Goal: Task Accomplishment & Management: Complete application form

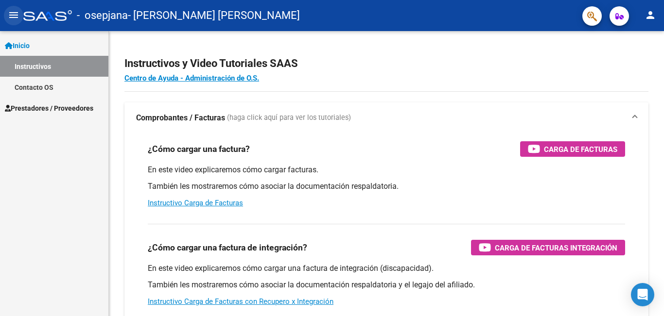
click at [9, 15] on mat-icon "menu" at bounding box center [14, 15] width 12 height 12
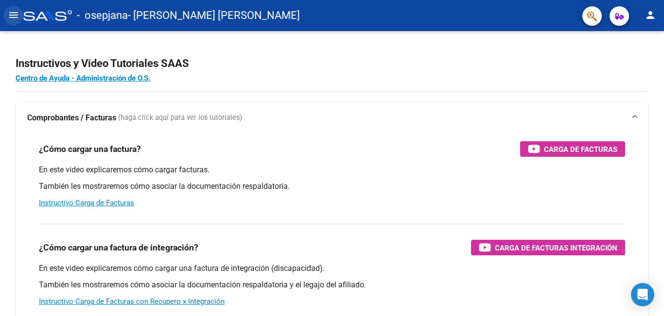
click at [9, 15] on mat-icon "menu" at bounding box center [14, 15] width 12 height 12
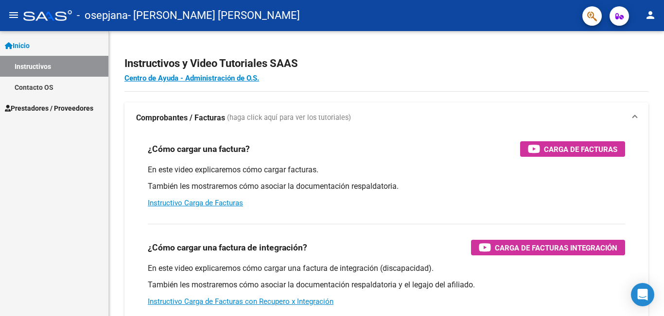
click at [26, 105] on span "Prestadores / Proveedores" at bounding box center [49, 108] width 88 height 11
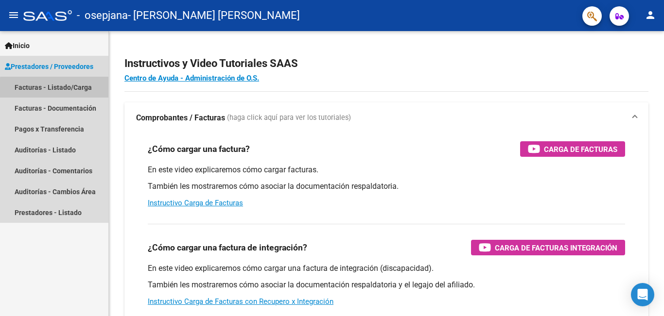
click at [67, 89] on link "Facturas - Listado/Carga" at bounding box center [54, 87] width 108 height 21
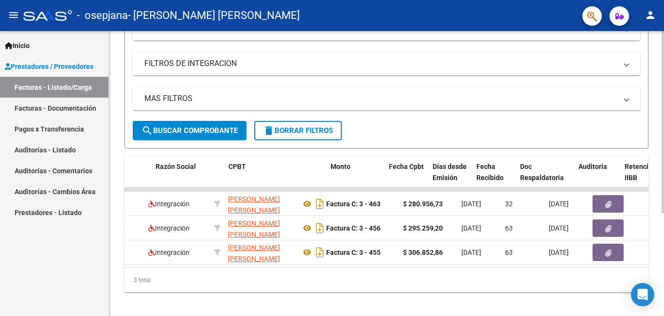
scroll to position [0, 241]
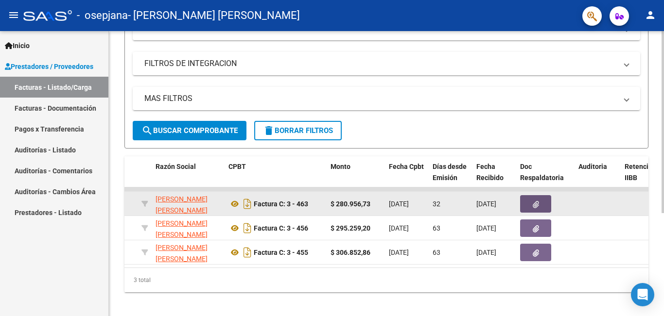
click at [532, 204] on icon "button" at bounding box center [535, 204] width 6 height 7
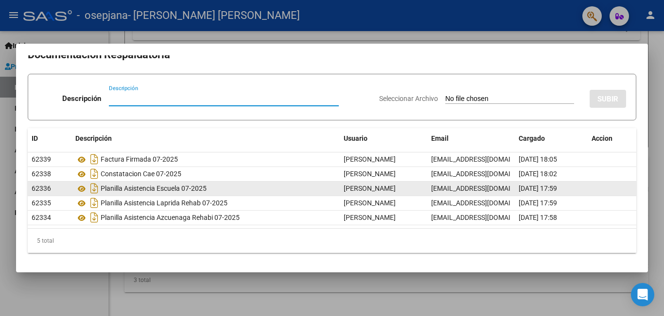
scroll to position [0, 0]
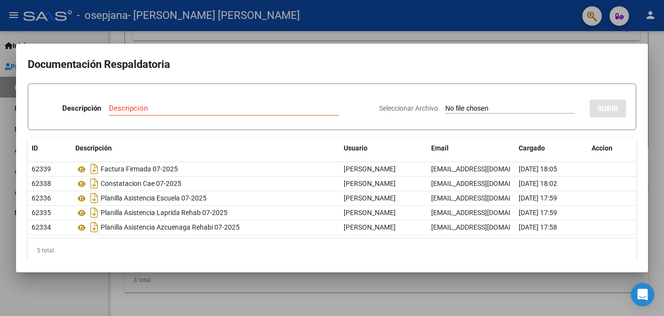
click at [546, 34] on div at bounding box center [332, 158] width 664 height 316
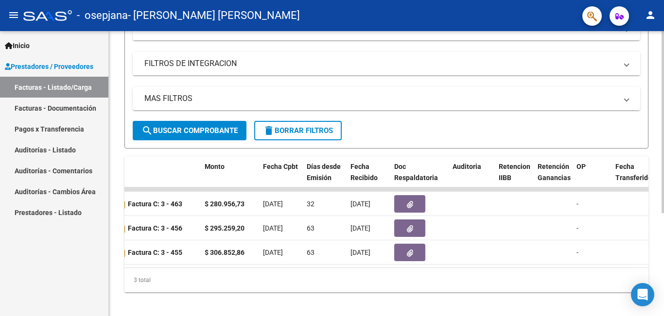
scroll to position [0, 495]
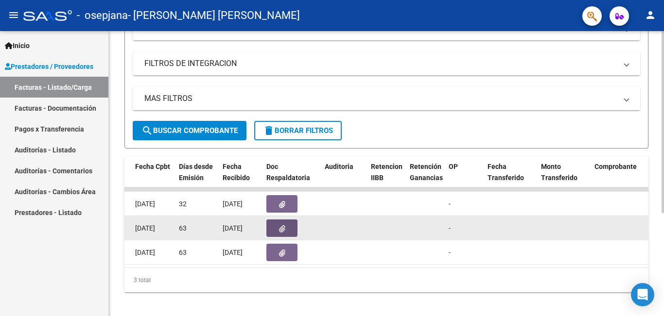
click at [282, 231] on icon "button" at bounding box center [282, 228] width 6 height 7
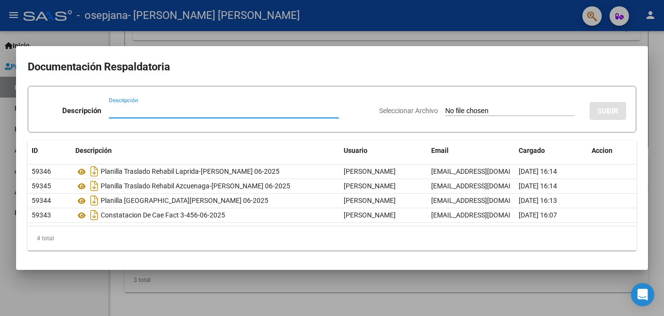
click at [409, 283] on div at bounding box center [332, 158] width 664 height 316
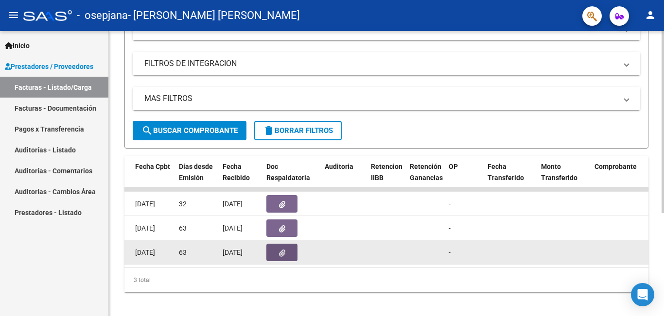
click at [287, 253] on button "button" at bounding box center [281, 252] width 31 height 17
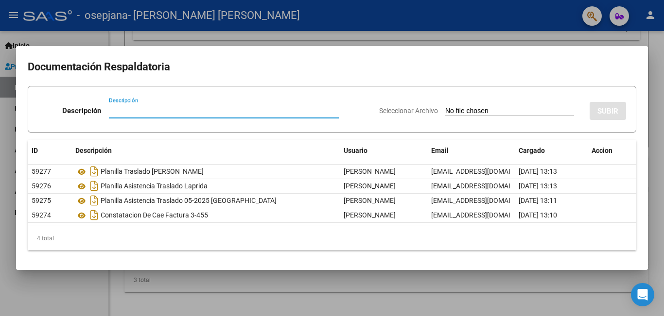
click at [222, 282] on div at bounding box center [332, 158] width 664 height 316
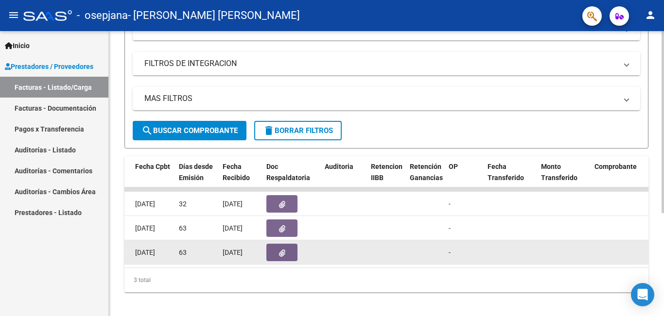
click at [277, 251] on button "button" at bounding box center [281, 252] width 31 height 17
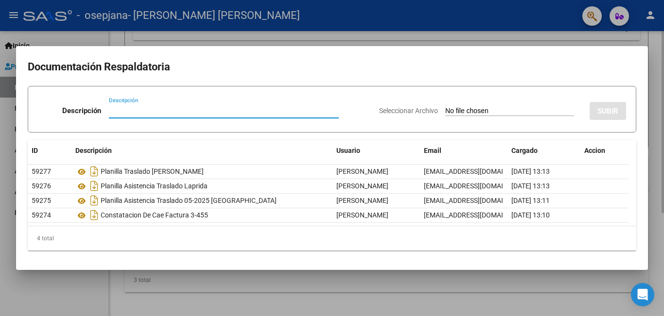
click at [221, 283] on div at bounding box center [332, 158] width 664 height 316
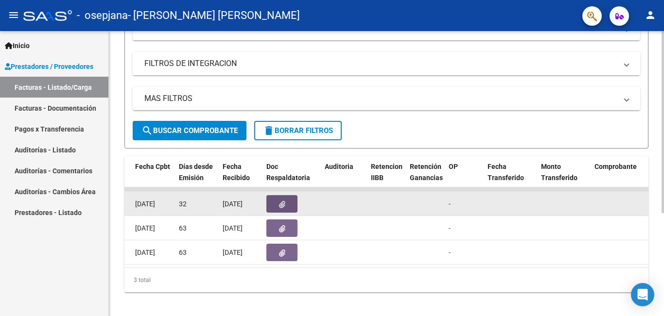
click at [287, 202] on button "button" at bounding box center [281, 203] width 31 height 17
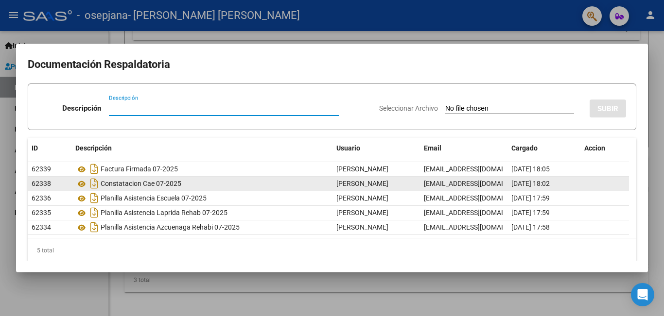
scroll to position [10, 0]
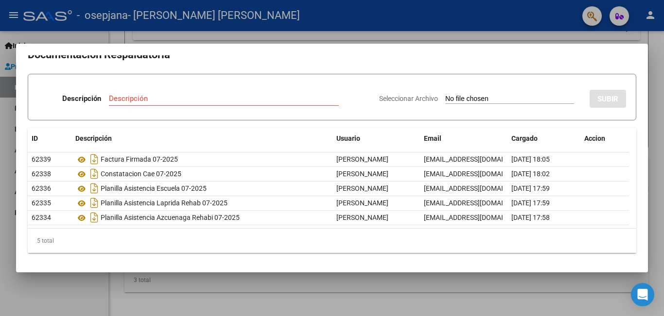
click at [95, 267] on mat-dialog-container "Documentación Respaldatoria Descripción Descripción Seleccionar Archivo SUBIR I…" at bounding box center [332, 158] width 632 height 229
click at [494, 279] on div at bounding box center [332, 158] width 664 height 316
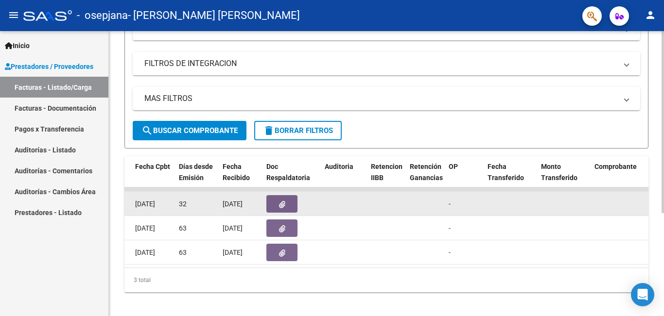
click at [284, 205] on icon "button" at bounding box center [282, 204] width 6 height 7
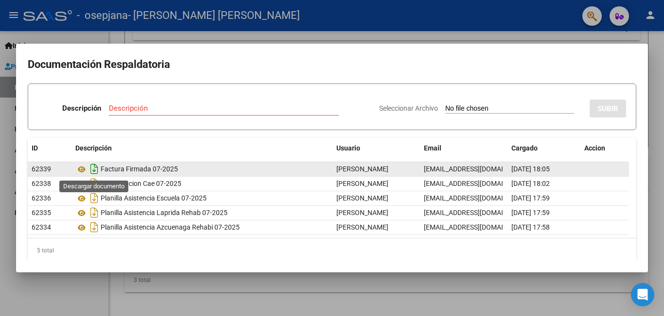
click at [92, 167] on icon "Descargar documento" at bounding box center [94, 169] width 13 height 16
click at [261, 291] on div at bounding box center [332, 158] width 664 height 316
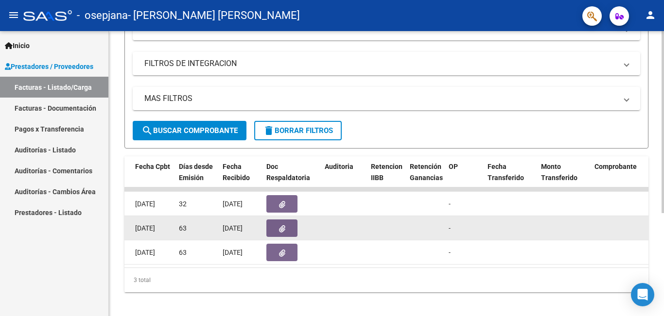
click at [286, 224] on button "button" at bounding box center [281, 228] width 31 height 17
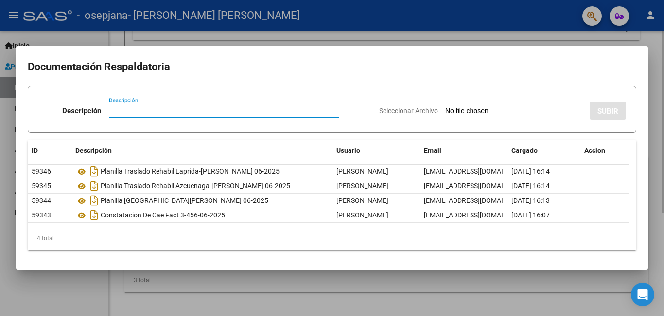
click at [233, 287] on div at bounding box center [332, 158] width 664 height 316
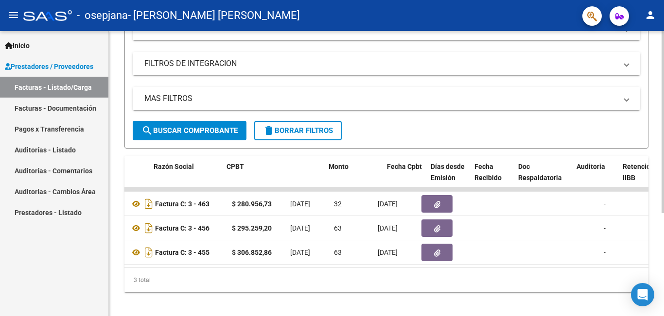
scroll to position [0, 240]
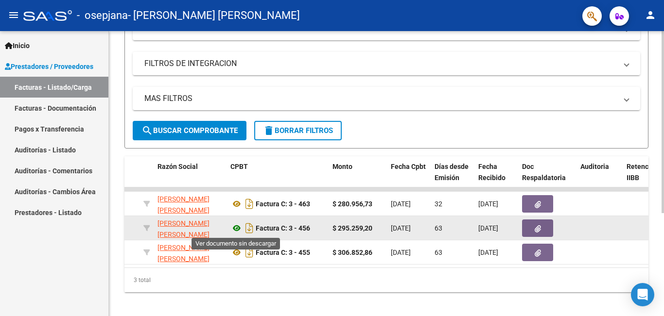
click at [239, 228] on icon at bounding box center [236, 229] width 13 height 12
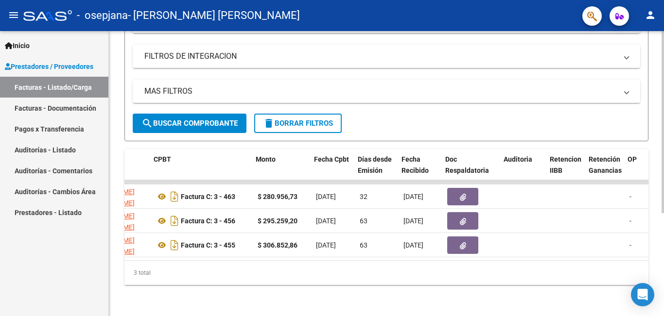
scroll to position [0, 322]
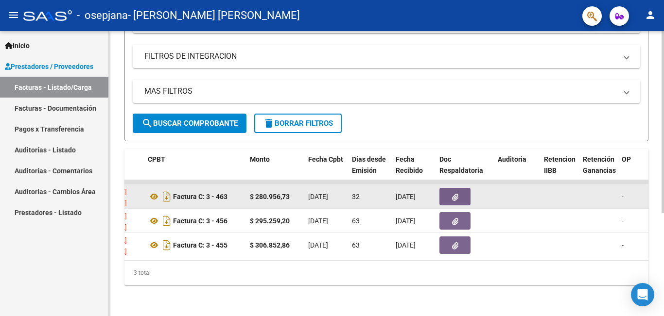
click at [455, 194] on icon "button" at bounding box center [455, 197] width 6 height 7
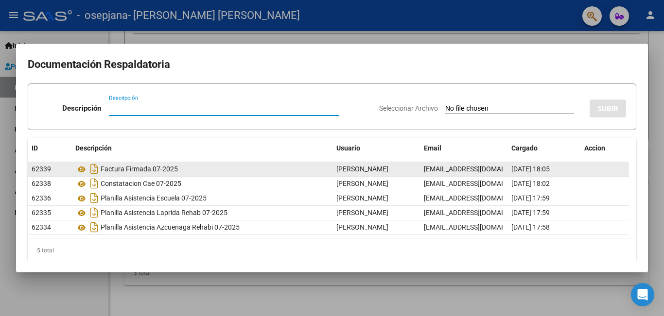
click at [143, 171] on div "Factura Firmada 07-2025" at bounding box center [201, 169] width 253 height 16
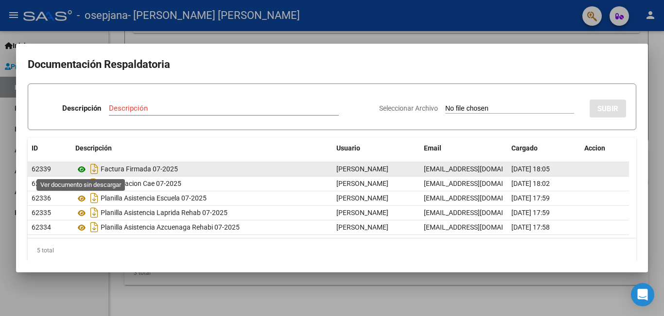
click at [82, 169] on icon at bounding box center [81, 170] width 13 height 12
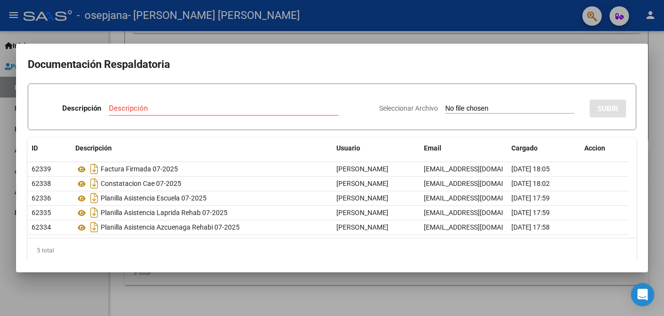
click at [301, 294] on div at bounding box center [332, 158] width 664 height 316
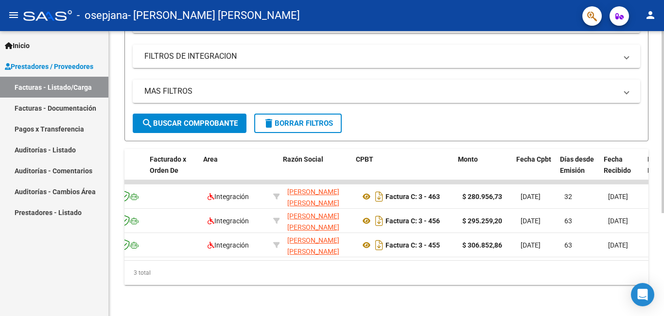
scroll to position [0, 155]
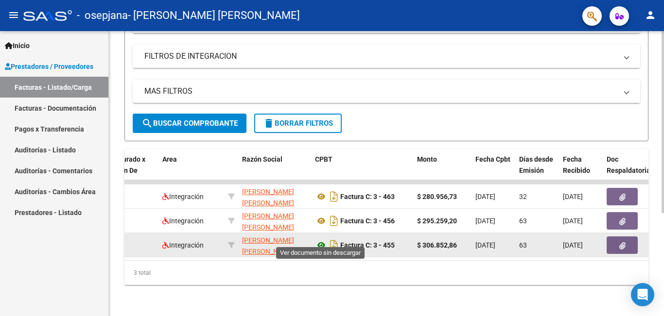
click at [317, 240] on icon at bounding box center [321, 246] width 13 height 12
click at [320, 240] on icon at bounding box center [321, 246] width 13 height 12
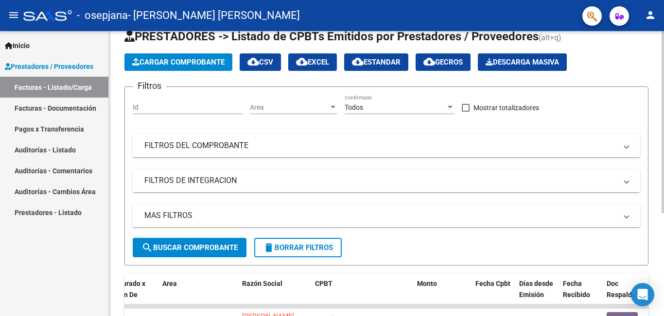
scroll to position [15, 0]
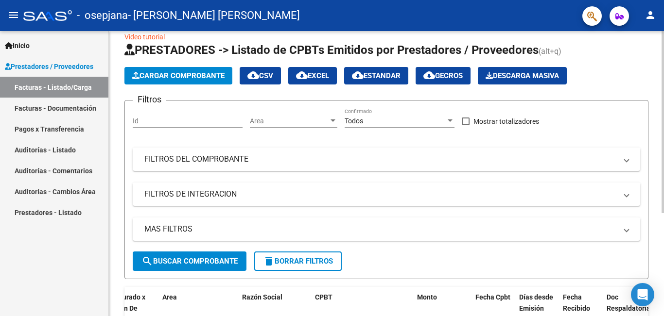
click at [198, 76] on span "Cargar Comprobante" at bounding box center [178, 75] width 92 height 9
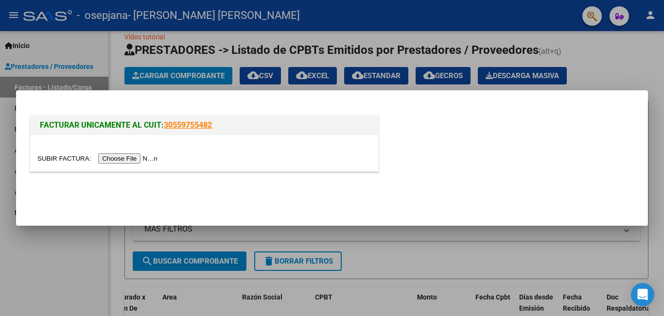
click at [149, 159] on input "file" at bounding box center [98, 159] width 123 height 10
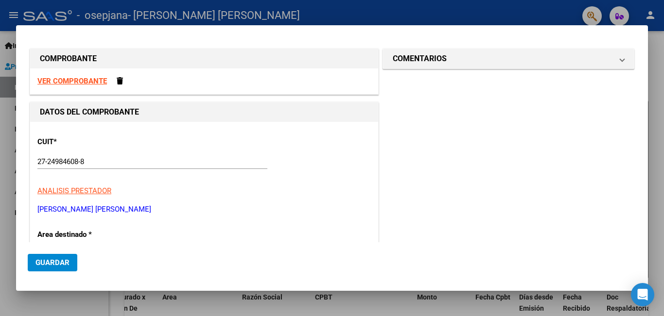
scroll to position [0, 0]
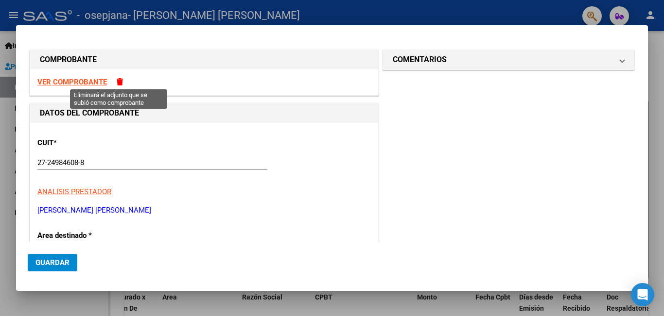
click at [118, 80] on span at bounding box center [120, 81] width 6 height 7
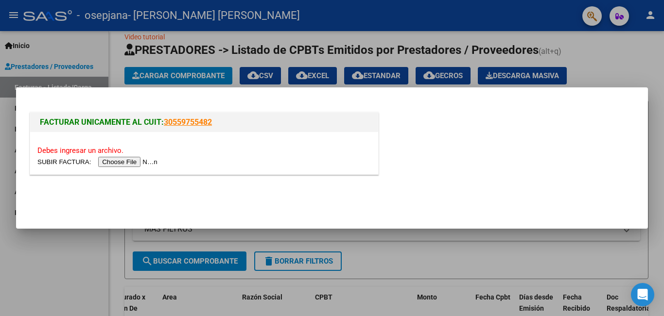
click at [142, 164] on input "file" at bounding box center [98, 162] width 123 height 10
click at [139, 164] on input "file" at bounding box center [98, 162] width 123 height 10
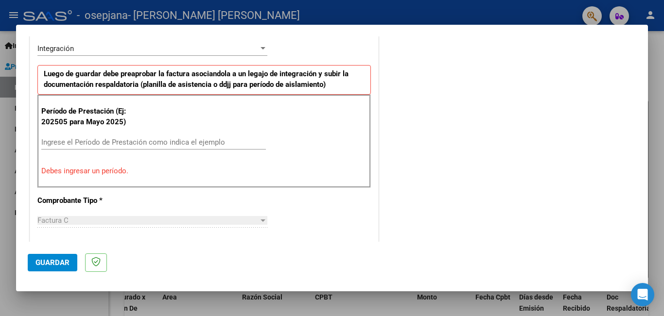
scroll to position [243, 0]
click at [92, 139] on input "Ingrese el Período de Prestación como indica el ejemplo" at bounding box center [153, 141] width 224 height 9
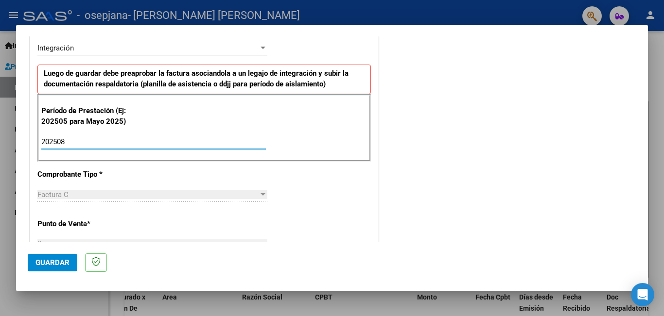
type input "202508"
click at [155, 172] on div "CUIT * 27-24984608-8 Ingresar CUIT ANALISIS PRESTADOR CENCIC MARINA ELIZABETH A…" at bounding box center [204, 280] width 348 height 731
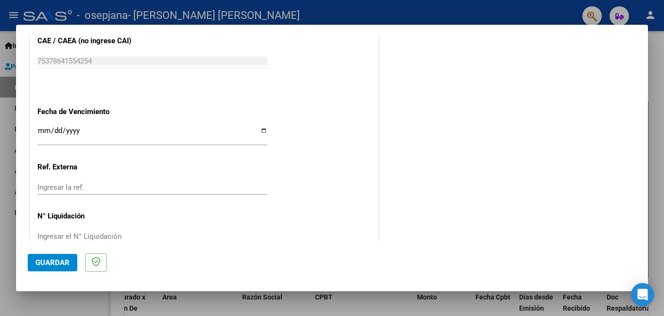
scroll to position [632, 0]
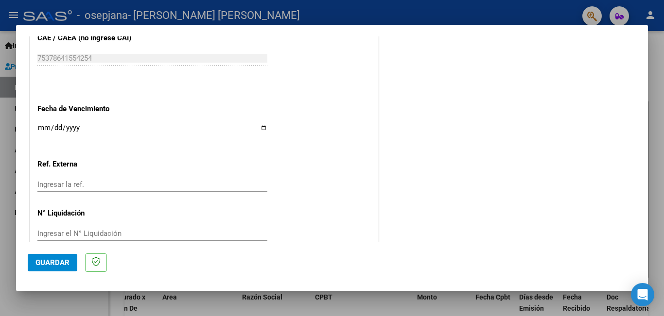
click at [47, 124] on input "Ingresar la fecha" at bounding box center [152, 132] width 230 height 16
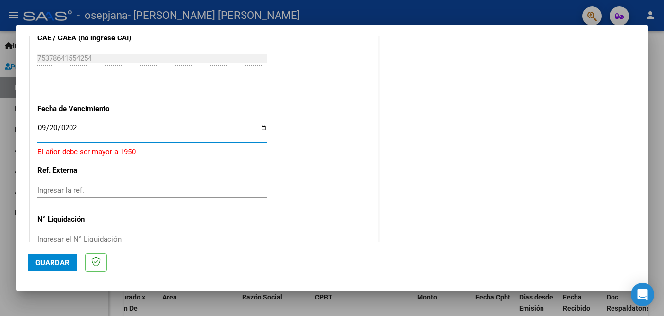
type input "2025-09-20"
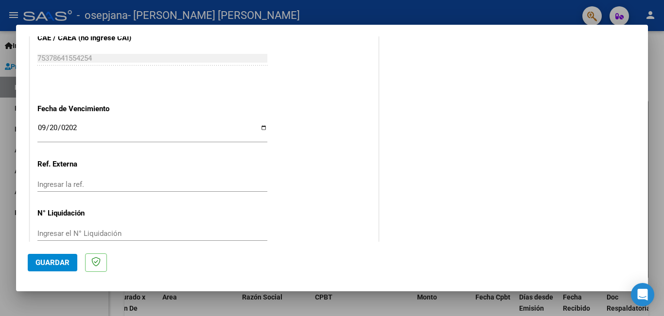
drag, startPoint x: 165, startPoint y: 160, endPoint x: 176, endPoint y: 165, distance: 11.9
click at [62, 260] on span "Guardar" at bounding box center [52, 262] width 34 height 9
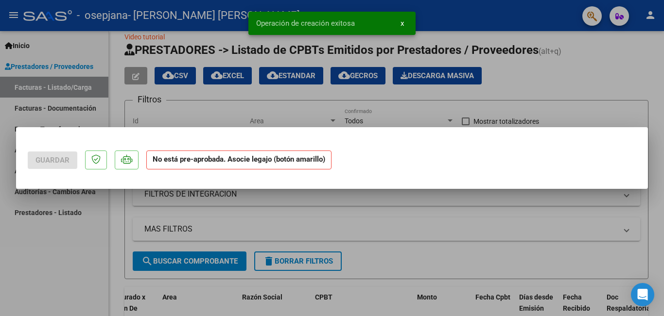
scroll to position [0, 0]
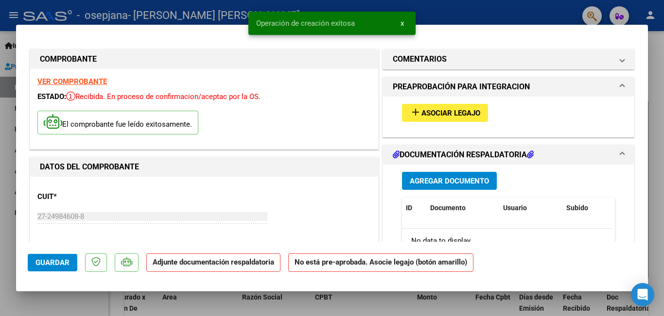
click at [427, 111] on span "Asociar Legajo" at bounding box center [450, 113] width 59 height 9
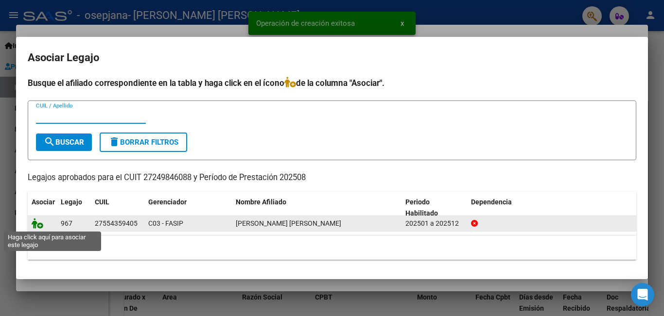
click at [37, 222] on icon at bounding box center [38, 223] width 12 height 11
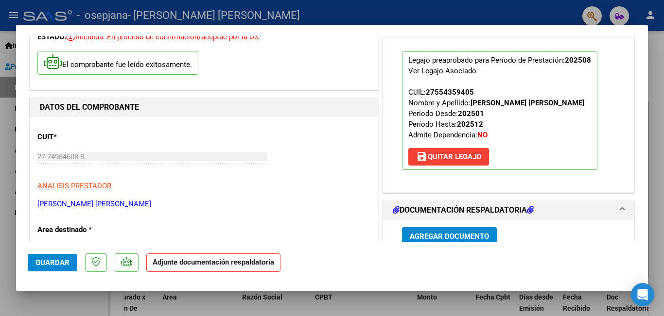
scroll to position [146, 0]
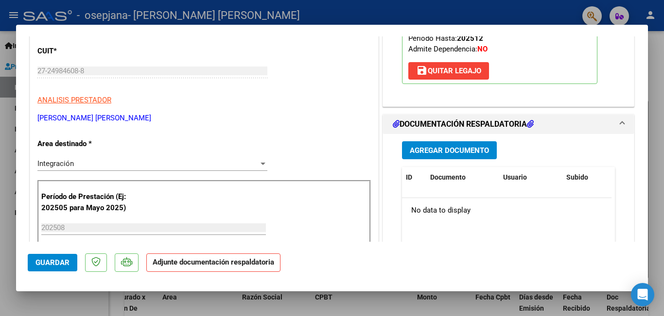
click at [469, 148] on span "Agregar Documento" at bounding box center [449, 150] width 79 height 9
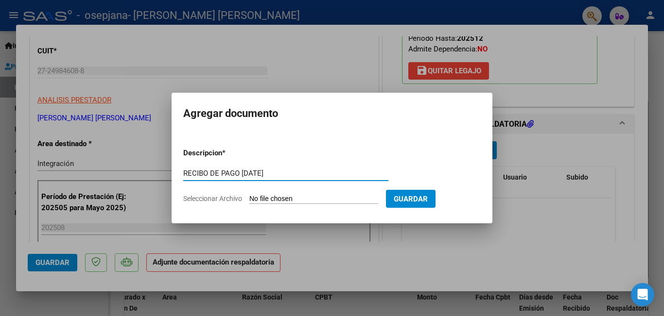
type input "RECIBO DE PAGO MAYO 2025"
click at [291, 196] on input "Seleccionar Archivo" at bounding box center [313, 199] width 129 height 9
type input "C:\fakepath\RECIBO DE PAGO 05-2025.pdf"
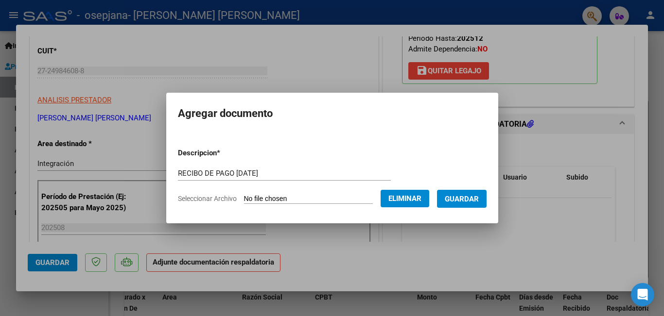
click at [462, 197] on span "Guardar" at bounding box center [462, 199] width 34 height 9
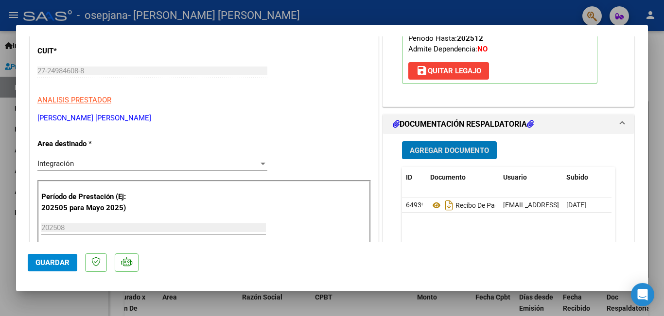
click at [452, 152] on span "Agregar Documento" at bounding box center [449, 150] width 79 height 9
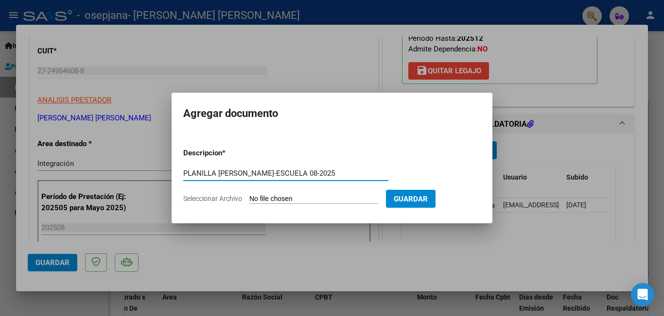
type input "PLANILLA CARRILLO-ESCUELA 08-2025"
click at [315, 200] on input "Seleccionar Archivo" at bounding box center [313, 199] width 129 height 9
type input "C:\fakepath\PLANILLA TRASLADO MOLINA ESCUELA 08-2025.pdf"
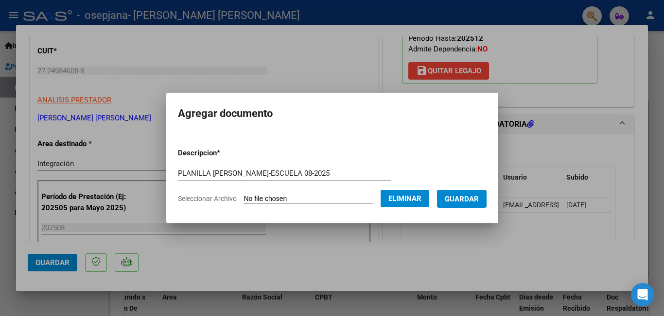
click at [470, 192] on button "Guardar" at bounding box center [462, 199] width 50 height 18
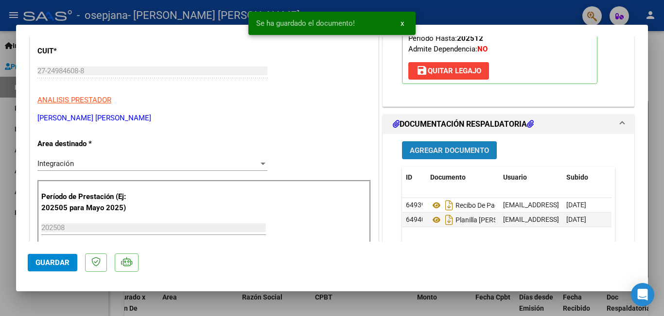
click at [472, 145] on button "Agregar Documento" at bounding box center [449, 150] width 95 height 18
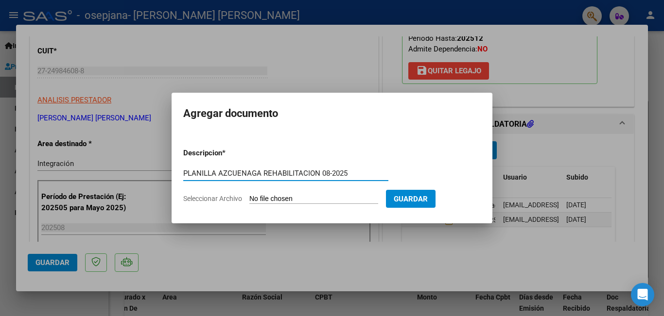
type input "PLANILLA AZCUENAGA REHABILITACION 08-2025"
click at [319, 199] on input "Seleccionar Archivo" at bounding box center [313, 199] width 129 height 9
type input "C:\fakepath\PLANILLA TRASLADO MOLINA AZCUENAGA REHABIL 08-2025.pdf"
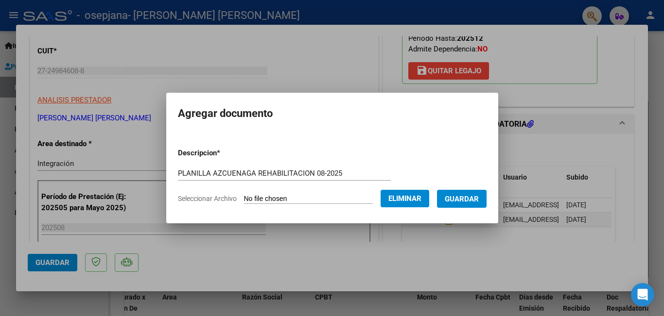
click at [466, 199] on span "Guardar" at bounding box center [462, 199] width 34 height 9
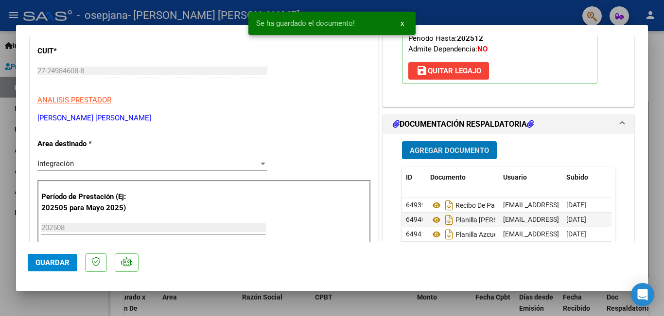
click at [457, 155] on span "Agregar Documento" at bounding box center [449, 150] width 79 height 9
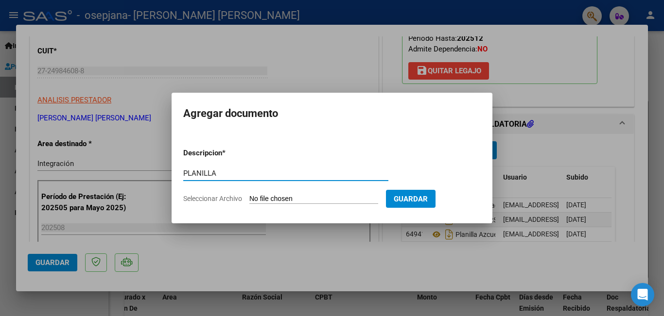
type input "PLANILLA"
click at [347, 197] on input "Seleccionar Archivo" at bounding box center [313, 199] width 129 height 9
type input "C:\fakepath\PLANILLA TRASLADO MOLINA LAPRIDA REHABIL 08-2025.pdf"
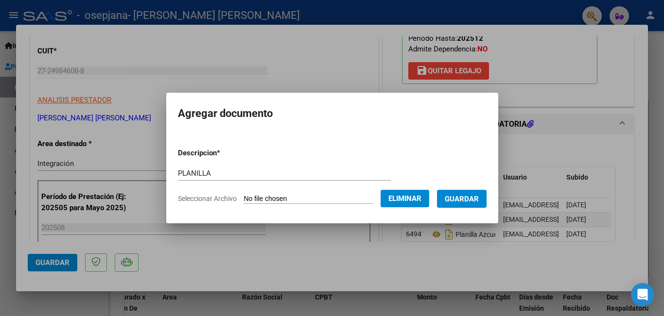
click at [239, 161] on form "Descripcion * PLANILLA Escriba aquí una descripcion Seleccionar Archivo Elimina…" at bounding box center [332, 175] width 308 height 71
click at [221, 172] on input "PLANILLA" at bounding box center [284, 173] width 213 height 9
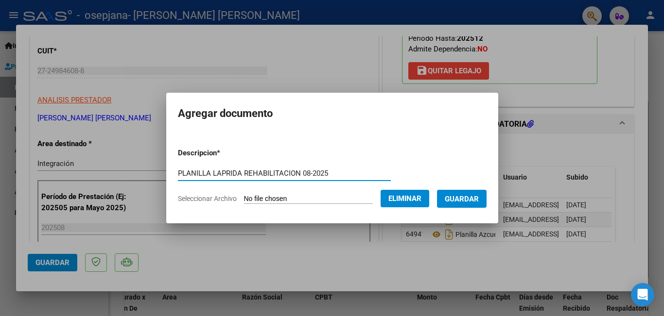
type input "PLANILLA LAPRIDA REHABILITACION 08-2025"
click at [479, 199] on span "Guardar" at bounding box center [462, 199] width 34 height 9
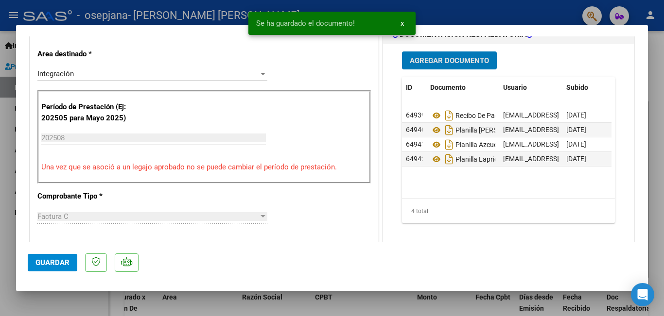
scroll to position [243, 0]
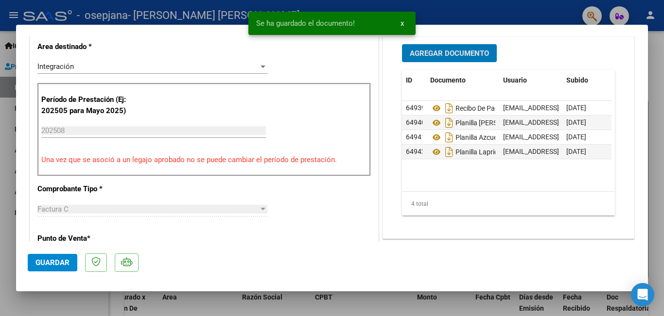
click at [453, 56] on span "Agregar Documento" at bounding box center [449, 53] width 79 height 9
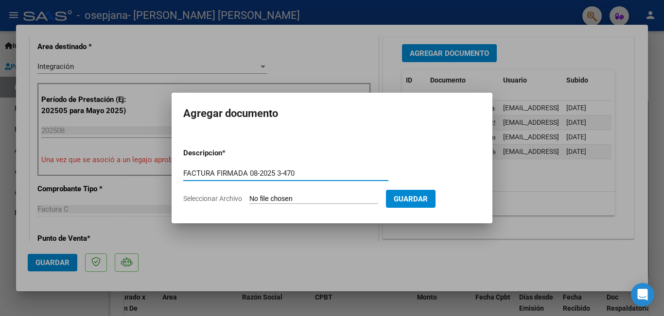
type input "FACTURA FIRMADA 08-2025 3-470"
click at [317, 198] on input "Seleccionar Archivo" at bounding box center [313, 199] width 129 height 9
type input "C:\fakepath\FACTURA MIA MOLINA FIRMADA 08-2025.pdf"
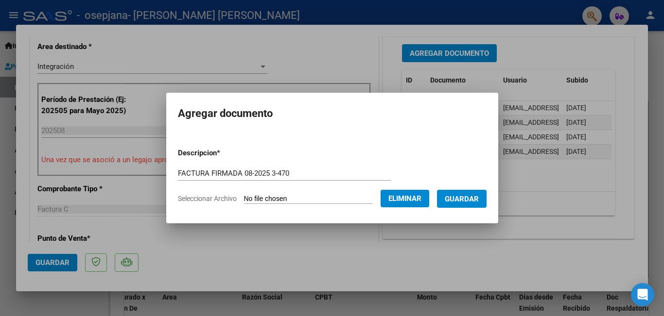
click at [473, 199] on span "Guardar" at bounding box center [462, 199] width 34 height 9
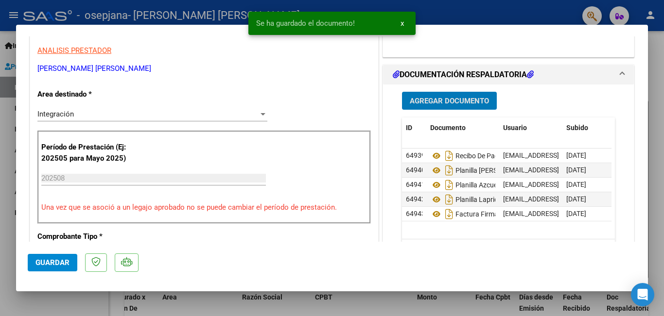
scroll to position [194, 0]
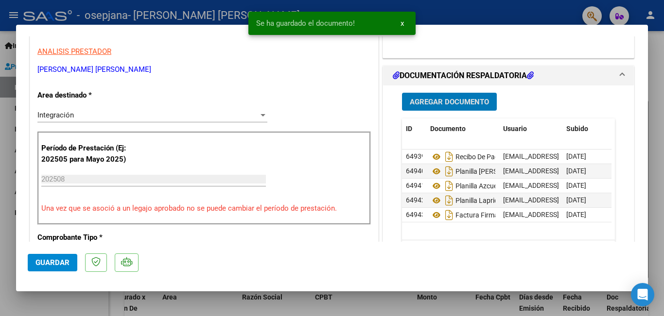
click at [462, 105] on span "Agregar Documento" at bounding box center [449, 102] width 79 height 9
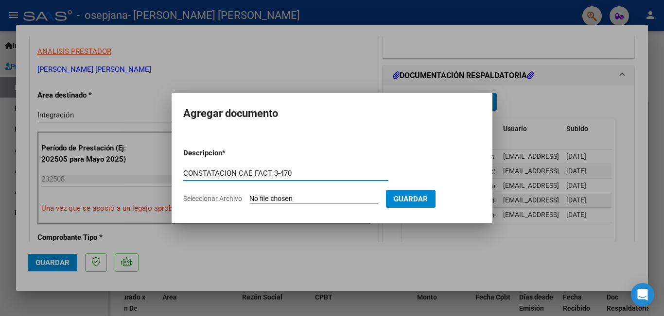
type input "CONSTATACION CAE FACT 3-470"
drag, startPoint x: 342, startPoint y: 193, endPoint x: 339, endPoint y: 199, distance: 6.1
click at [339, 199] on form "Descripcion * CONSTATACION CAE FACT 3-470 Escriba aquí una descripcion Seleccio…" at bounding box center [331, 175] width 297 height 71
click at [333, 198] on input "Seleccionar Archivo" at bounding box center [313, 199] width 129 height 9
type input "C:\fakepath\CONSTATACION DE CAE FACT 3-470-AGOSTO 2025.pdf"
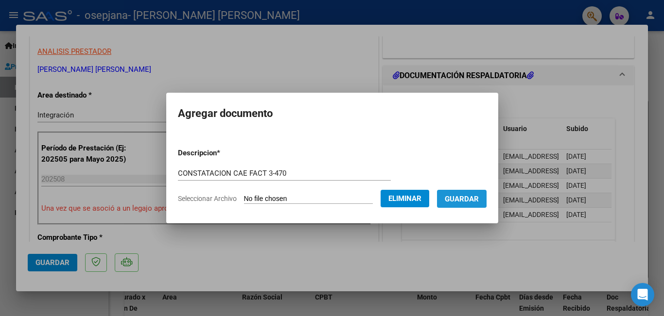
click at [472, 198] on span "Guardar" at bounding box center [462, 199] width 34 height 9
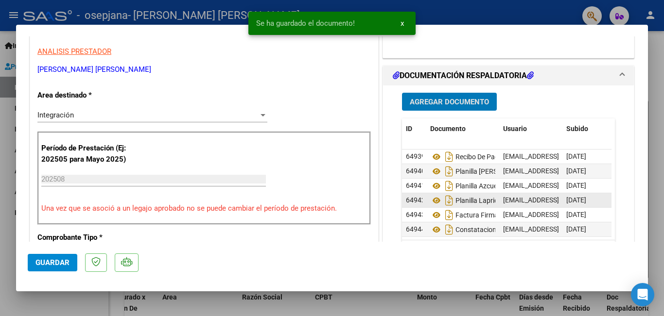
scroll to position [7, 0]
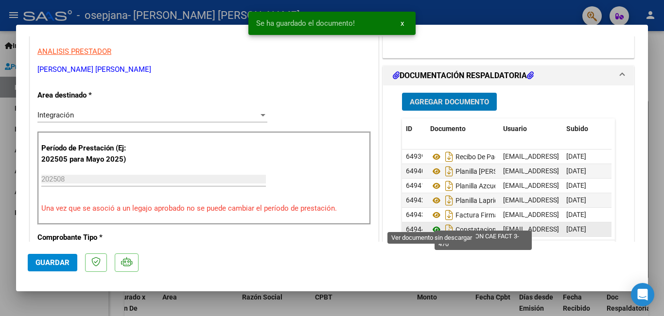
click at [431, 224] on icon at bounding box center [436, 230] width 13 height 12
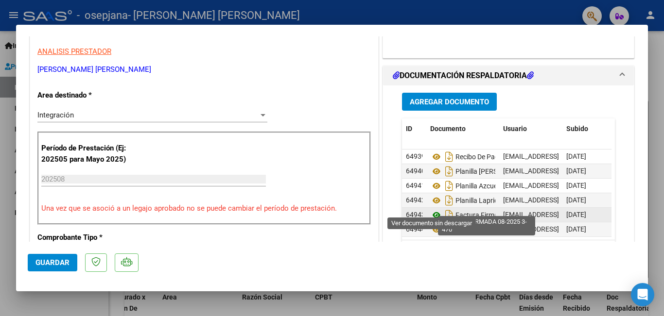
click at [433, 209] on icon at bounding box center [436, 215] width 13 height 12
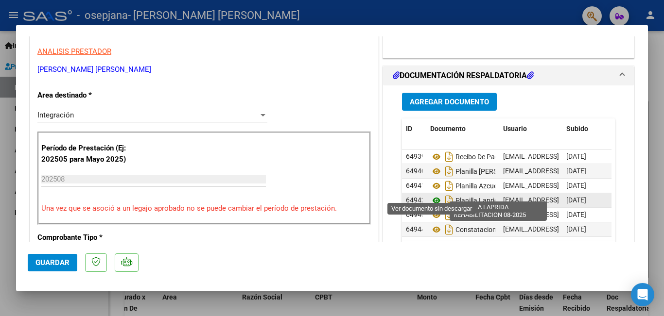
click at [435, 195] on icon at bounding box center [436, 201] width 13 height 12
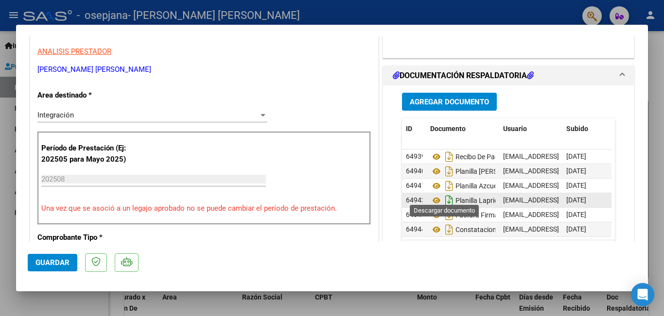
click at [446, 193] on icon "Descargar documento" at bounding box center [449, 201] width 13 height 16
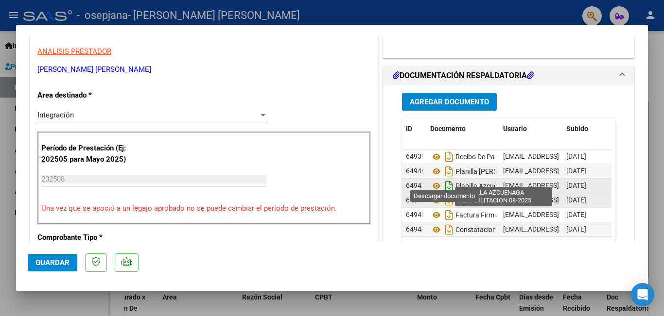
click at [443, 178] on icon "Descargar documento" at bounding box center [449, 186] width 13 height 16
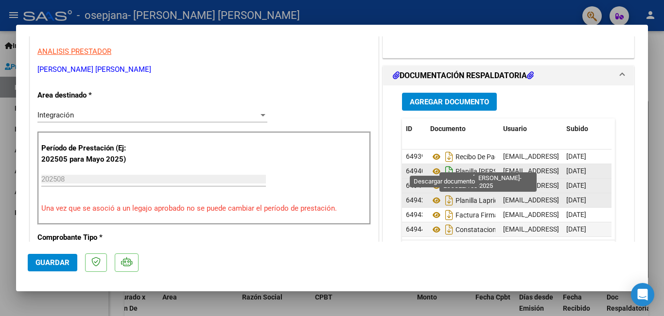
click at [444, 164] on icon "Descargar documento" at bounding box center [449, 172] width 13 height 16
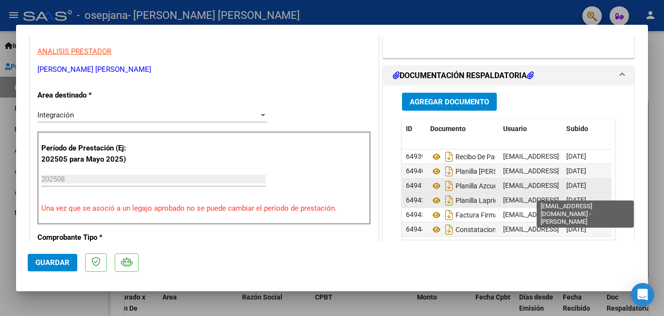
scroll to position [0, 0]
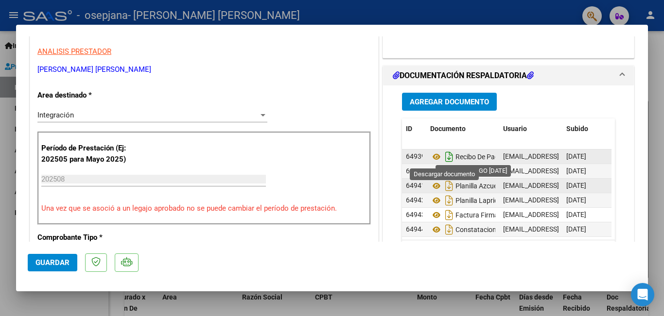
click at [445, 155] on icon "Descargar documento" at bounding box center [449, 157] width 13 height 16
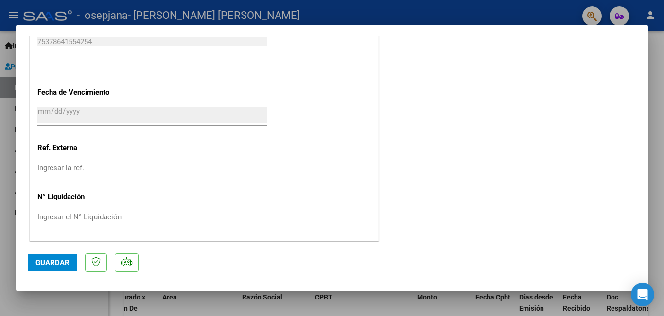
scroll to position [664, 0]
click at [52, 260] on span "Guardar" at bounding box center [52, 262] width 34 height 9
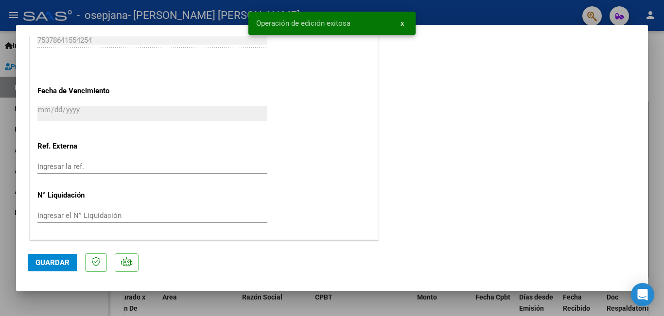
click at [63, 304] on div at bounding box center [332, 158] width 664 height 316
type input "$ 0,00"
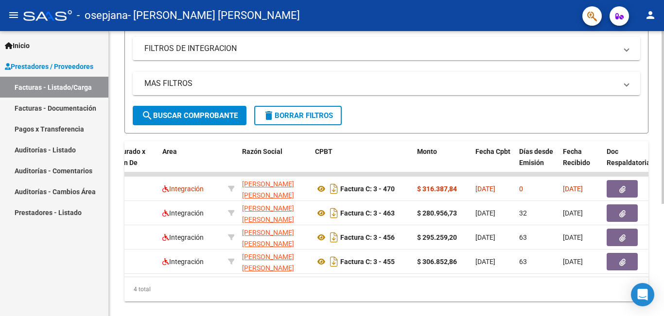
scroll to position [0, 0]
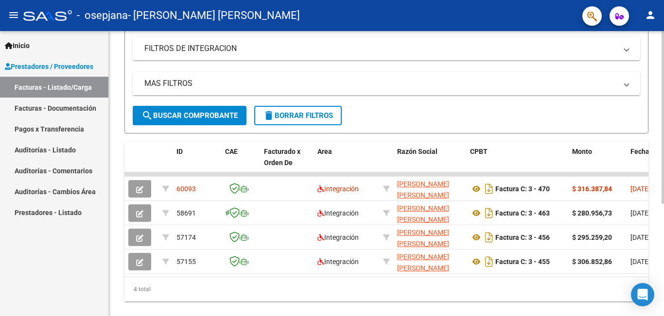
drag, startPoint x: 136, startPoint y: 175, endPoint x: 520, endPoint y: 285, distance: 399.3
click at [549, 277] on datatable-body "60093 Integración CENCIC MARINA ELIZABETH 27249846088 Factura C: 3 - 470 $ 316.…" at bounding box center [386, 224] width 524 height 104
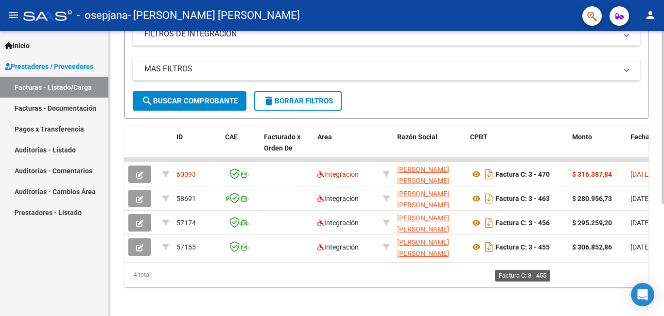
scroll to position [185, 0]
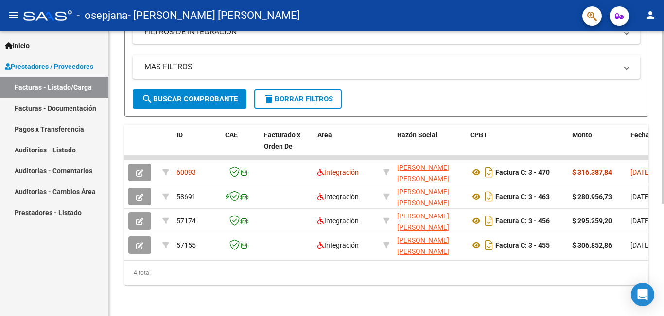
drag, startPoint x: 175, startPoint y: 162, endPoint x: 554, endPoint y: 271, distance: 394.4
click at [554, 271] on div "ID CAE Facturado x Orden De Area Razón Social CPBT Monto Fecha Cpbt Días desde …" at bounding box center [386, 205] width 524 height 160
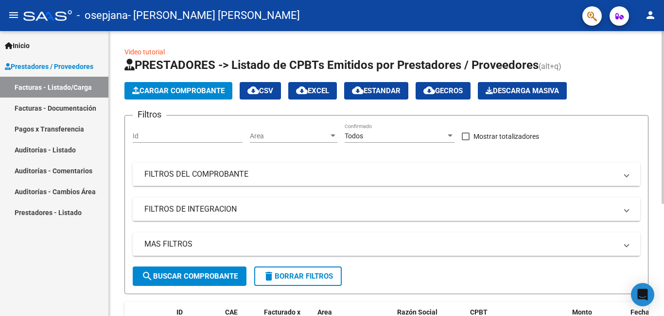
click at [522, 180] on mat-panel-title "FILTROS DEL COMPROBANTE" at bounding box center [380, 174] width 472 height 11
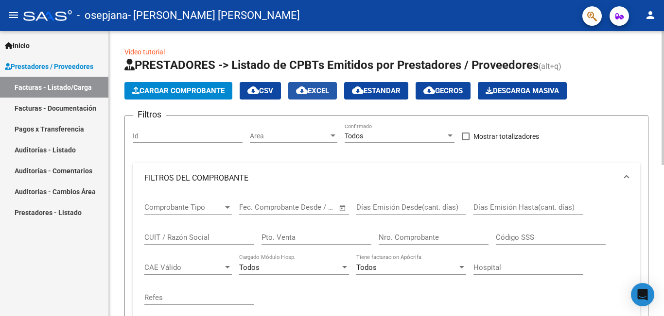
click at [315, 87] on span "cloud_download EXCEL" at bounding box center [312, 90] width 33 height 9
click at [69, 86] on link "Facturas - Listado/Carga" at bounding box center [54, 87] width 108 height 21
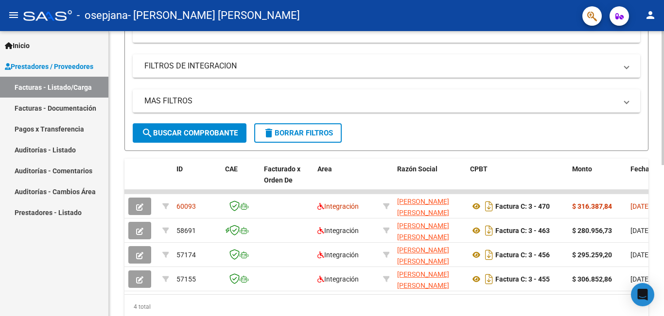
scroll to position [321, 0]
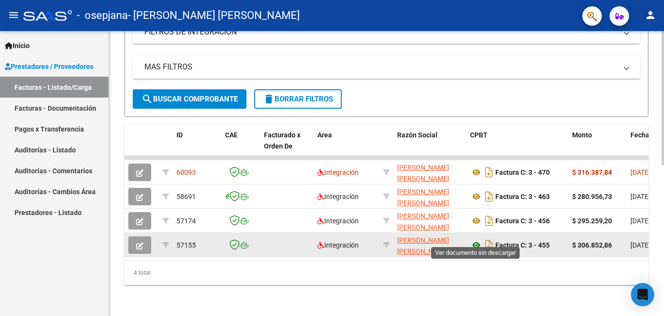
click at [476, 240] on icon at bounding box center [476, 246] width 13 height 12
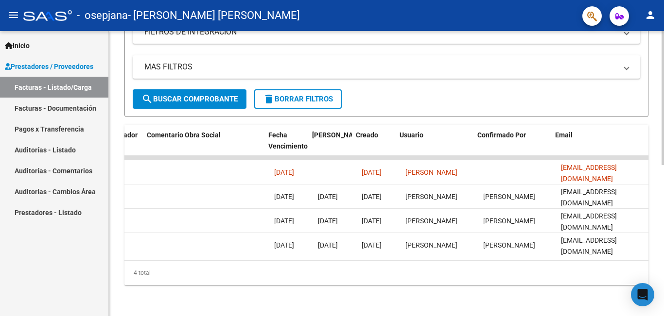
scroll to position [0, 1525]
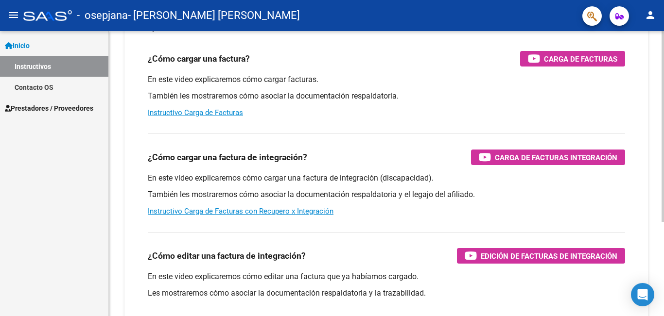
scroll to position [97, 0]
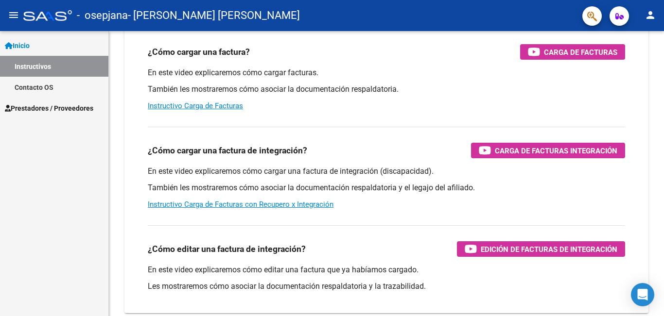
click at [67, 106] on span "Prestadores / Proveedores" at bounding box center [49, 108] width 88 height 11
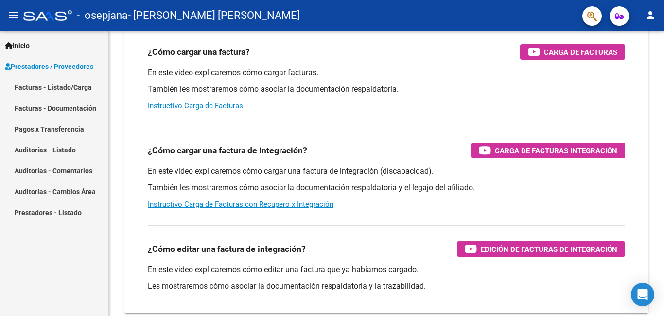
click at [54, 88] on link "Facturas - Listado/Carga" at bounding box center [54, 87] width 108 height 21
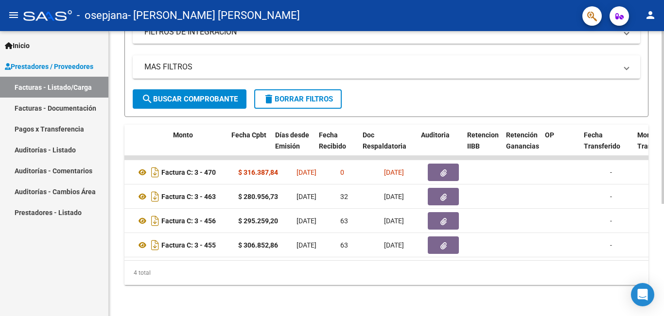
scroll to position [0, 403]
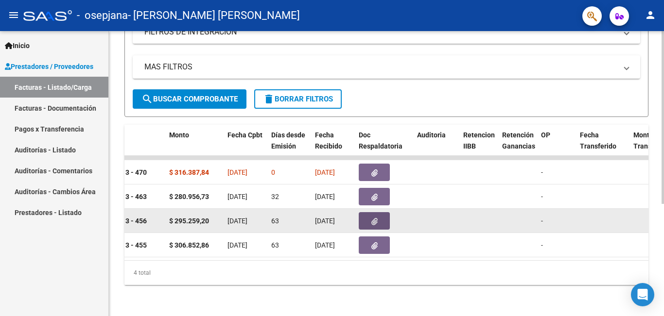
click at [371, 218] on icon "button" at bounding box center [374, 221] width 6 height 7
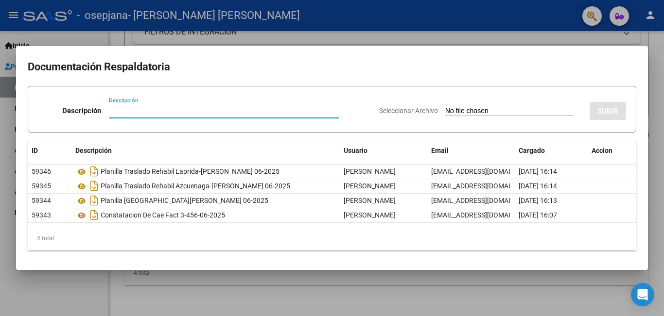
click at [463, 291] on div at bounding box center [332, 158] width 664 height 316
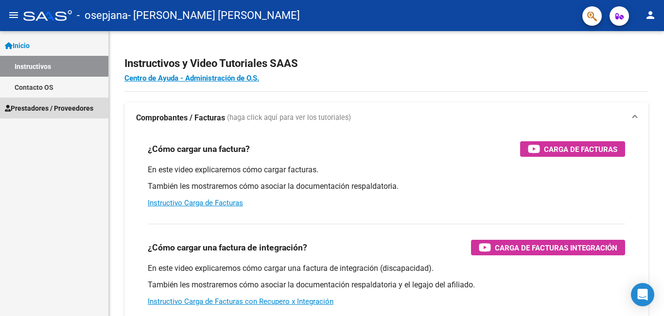
click at [46, 103] on span "Prestadores / Proveedores" at bounding box center [49, 108] width 88 height 11
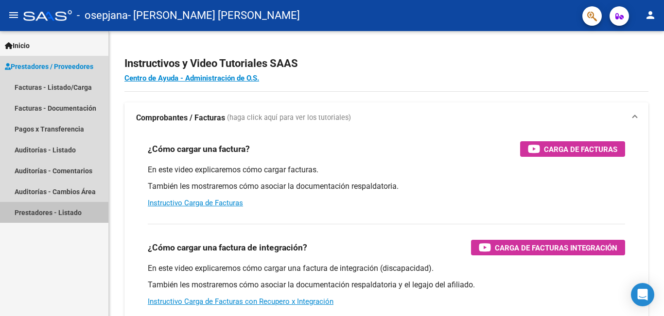
click at [65, 212] on link "Prestadores - Listado" at bounding box center [54, 212] width 108 height 21
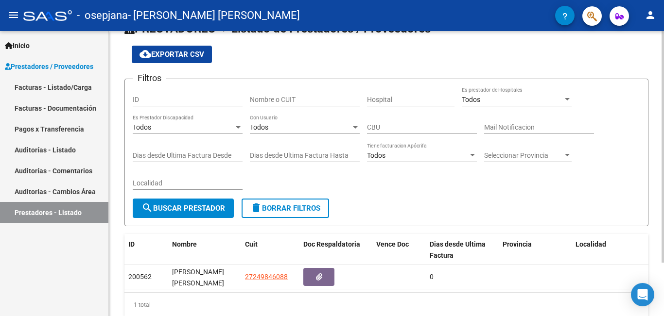
scroll to position [66, 0]
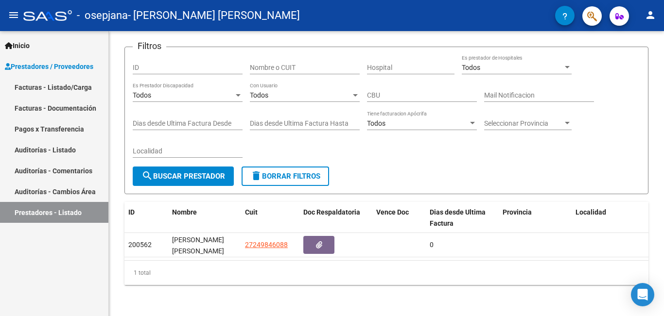
click at [56, 88] on link "Facturas - Listado/Carga" at bounding box center [54, 87] width 108 height 21
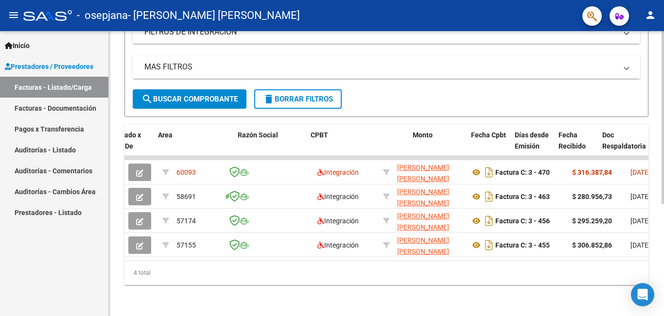
scroll to position [0, 259]
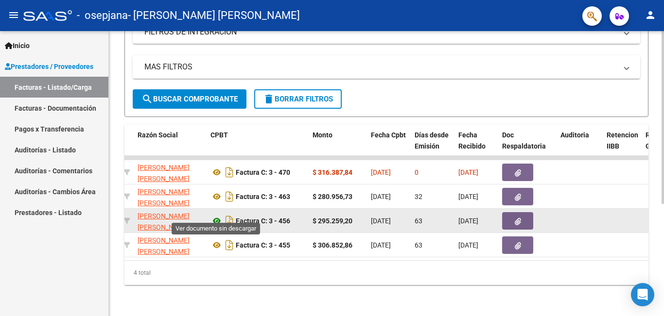
click at [215, 215] on icon at bounding box center [216, 221] width 13 height 12
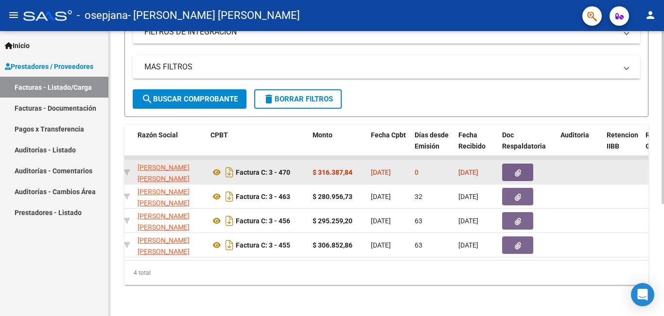
click at [515, 170] on icon "button" at bounding box center [517, 173] width 6 height 7
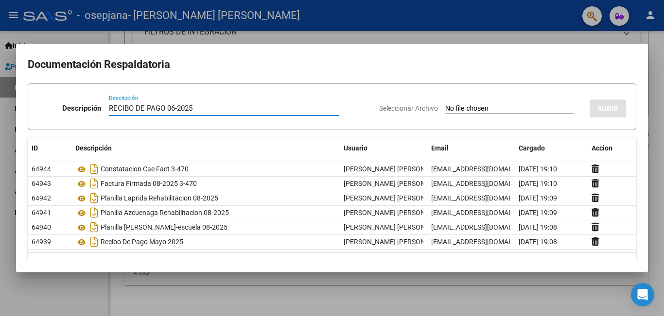
type input "RECIBO DE PAGO 06-2025"
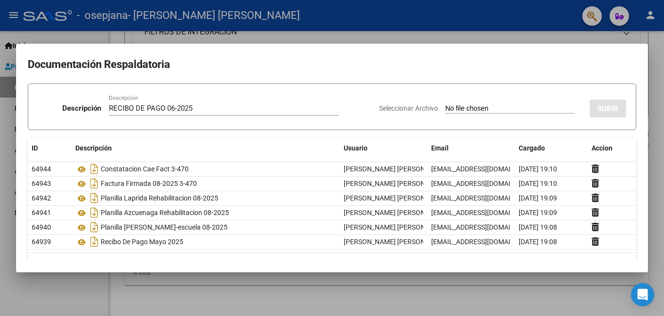
click at [467, 107] on input "Seleccionar Archivo" at bounding box center [509, 108] width 129 height 9
type input "C:\fakepath\RECIBO DE PAGO 06-2025.pdf"
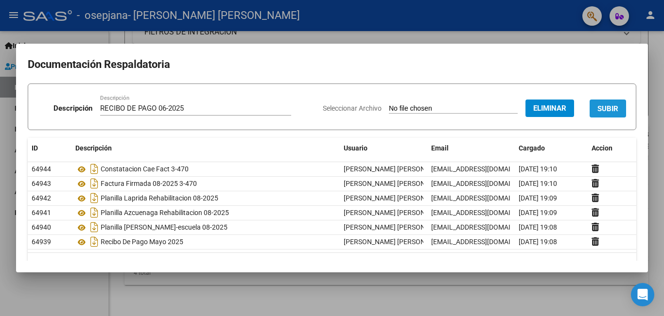
click at [601, 111] on span "SUBIR" at bounding box center [607, 108] width 21 height 9
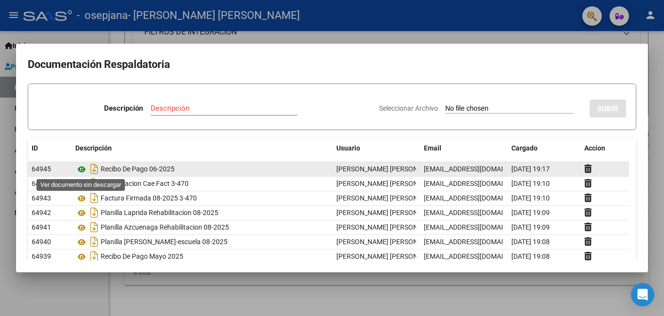
click at [80, 170] on icon at bounding box center [81, 170] width 13 height 12
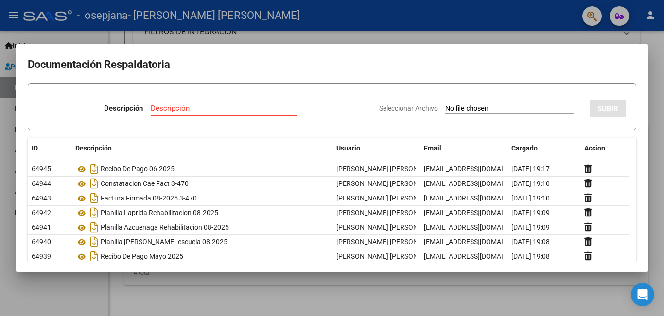
click at [205, 299] on div at bounding box center [332, 158] width 664 height 316
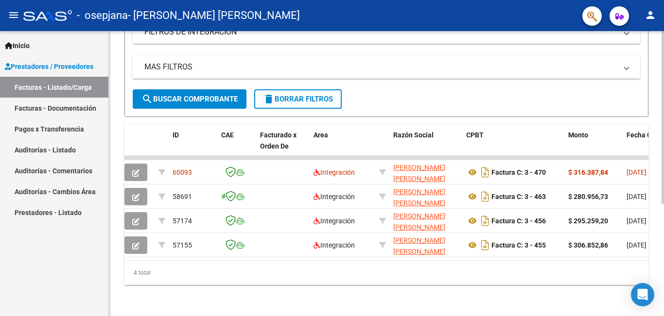
scroll to position [0, 0]
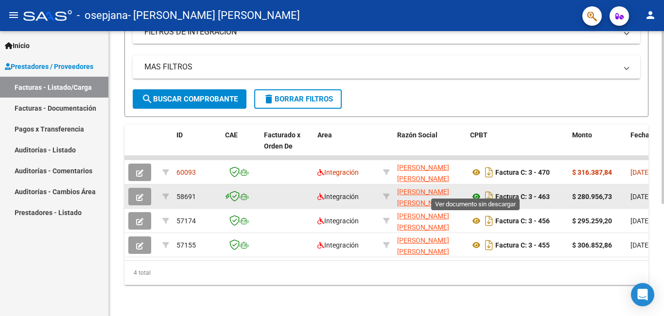
click at [478, 191] on icon at bounding box center [476, 197] width 13 height 12
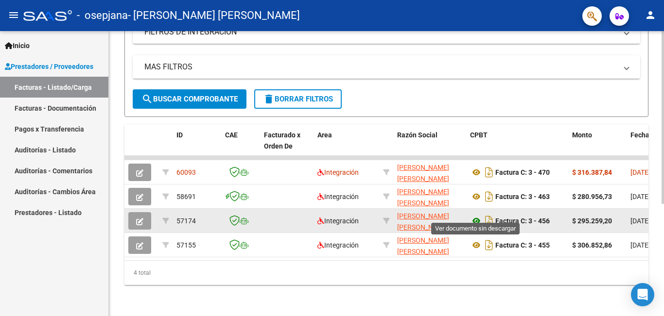
click at [476, 215] on icon at bounding box center [476, 221] width 13 height 12
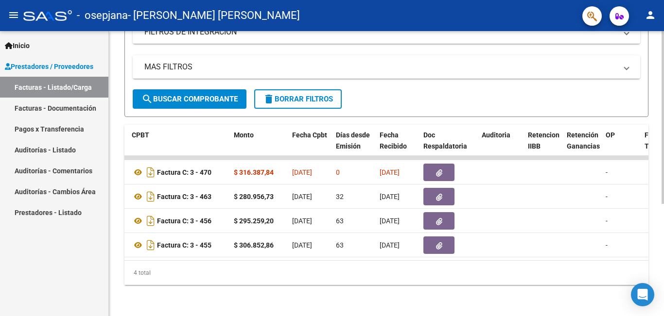
scroll to position [0, 348]
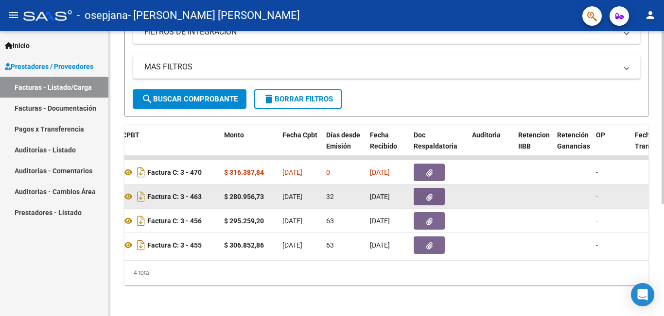
click at [427, 194] on icon "button" at bounding box center [429, 197] width 6 height 7
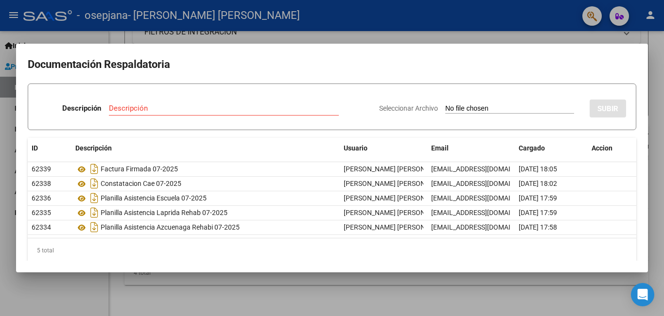
click at [177, 119] on div "Descripción" at bounding box center [224, 113] width 230 height 24
click at [155, 112] on input "Descripción" at bounding box center [224, 108] width 230 height 9
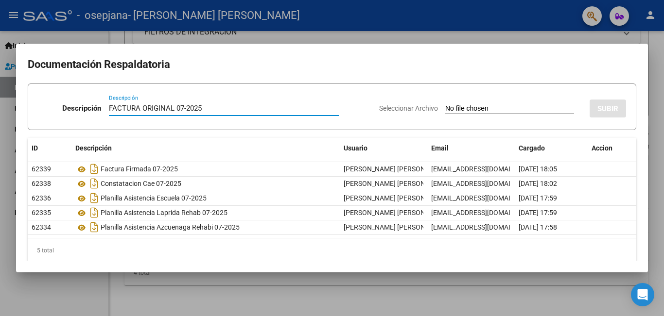
type input "FACTURA ORIGINAL 07-2025"
click at [451, 105] on input "Seleccionar Archivo" at bounding box center [509, 108] width 129 height 9
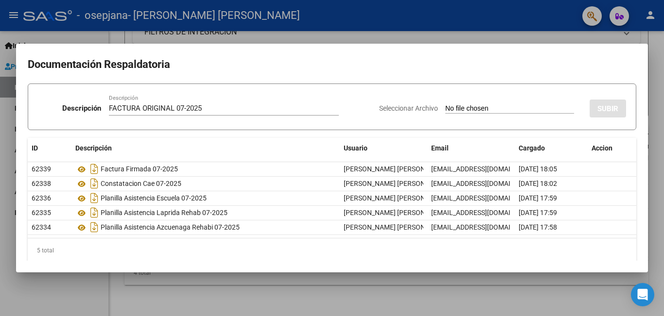
type input "C:\fakepath\FACTURA [PERSON_NAME] 07-2025.pdf"
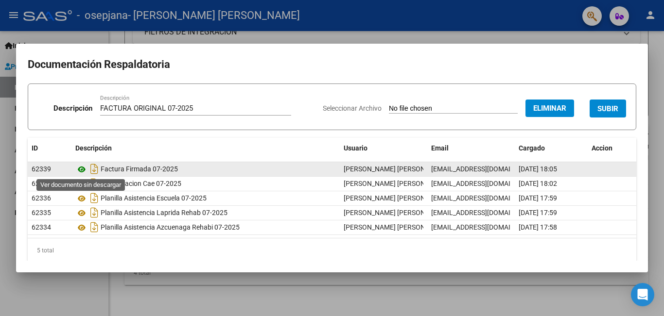
click at [82, 169] on icon at bounding box center [81, 170] width 13 height 12
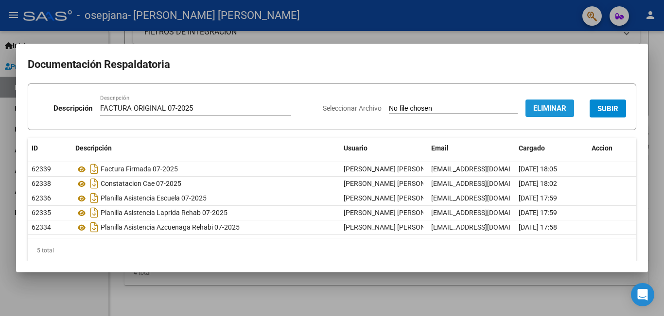
click at [537, 110] on span "Eliminar" at bounding box center [549, 108] width 33 height 9
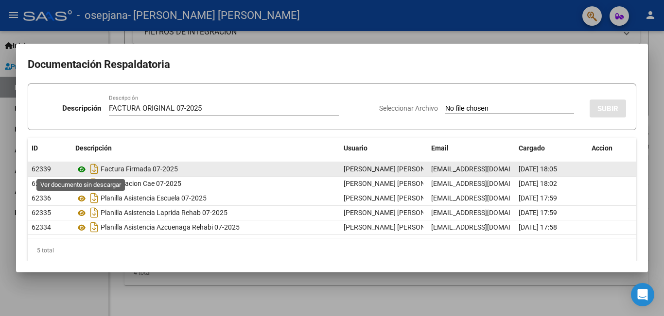
click at [80, 168] on icon at bounding box center [81, 170] width 13 height 12
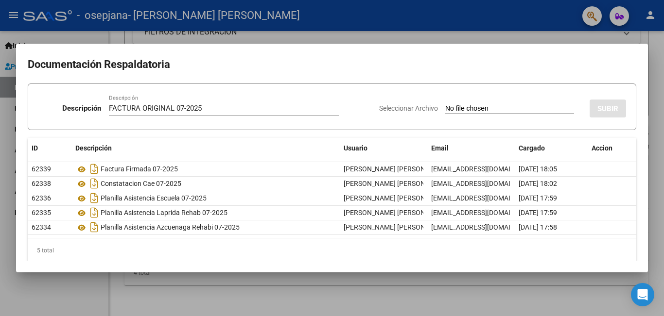
click at [439, 103] on div "Seleccionar Archivo SUBIR" at bounding box center [502, 107] width 247 height 30
click at [445, 107] on input "Seleccionar Archivo" at bounding box center [509, 108] width 129 height 9
type input "C:\fakepath\FACTURA [PERSON_NAME] 07-2025.pdf"
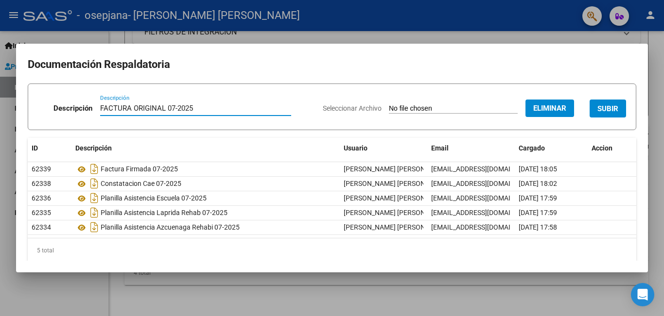
click at [154, 104] on input "FACTURA ORIGINAL 07-2025" at bounding box center [195, 108] width 191 height 9
click at [379, 97] on div "Seleccionar Archivo Eliminar SUBIR" at bounding box center [474, 107] width 303 height 30
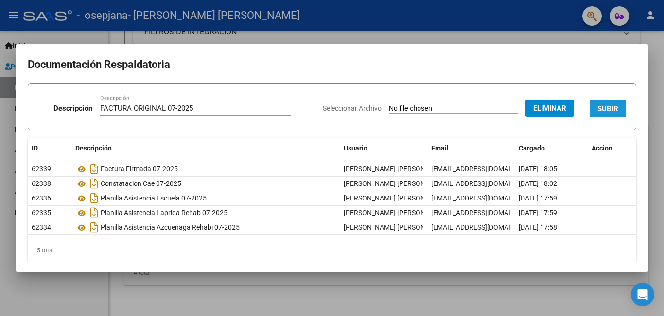
click at [608, 101] on button "SUBIR" at bounding box center [607, 109] width 36 height 18
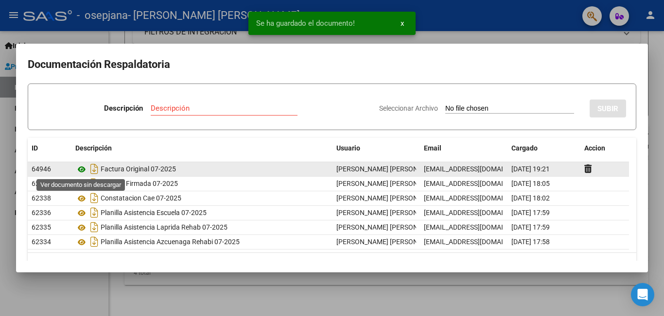
click at [80, 168] on icon at bounding box center [81, 170] width 13 height 12
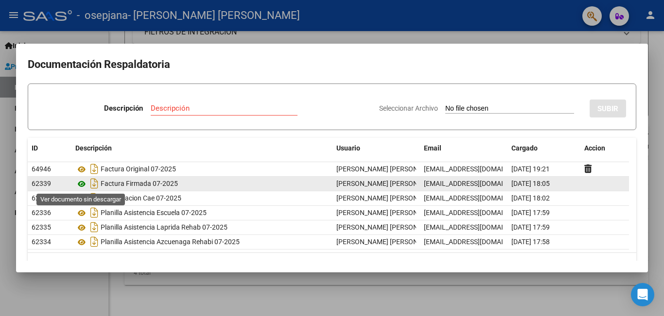
click at [80, 185] on icon at bounding box center [81, 184] width 13 height 12
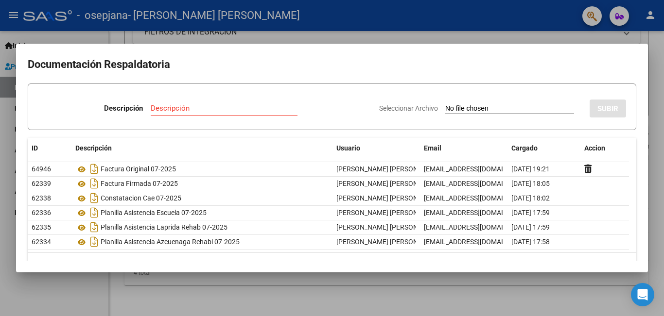
click at [269, 302] on div at bounding box center [332, 158] width 664 height 316
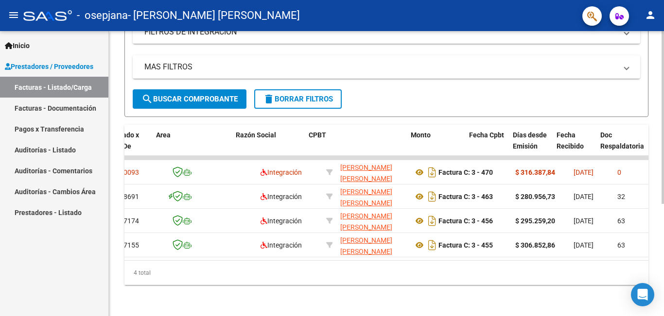
scroll to position [0, 0]
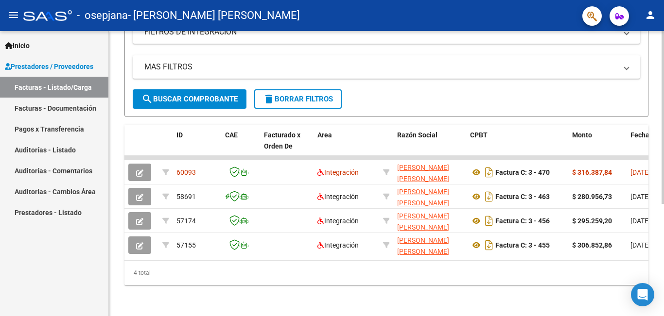
click at [245, 268] on div "4 total" at bounding box center [386, 273] width 524 height 24
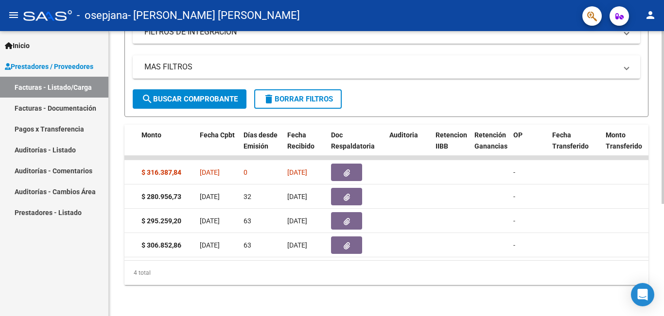
scroll to position [0, 411]
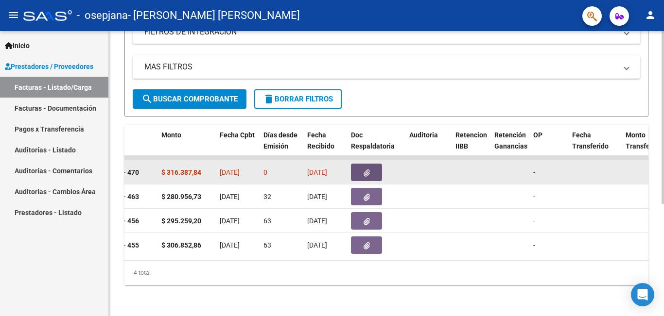
click at [370, 164] on button "button" at bounding box center [366, 172] width 31 height 17
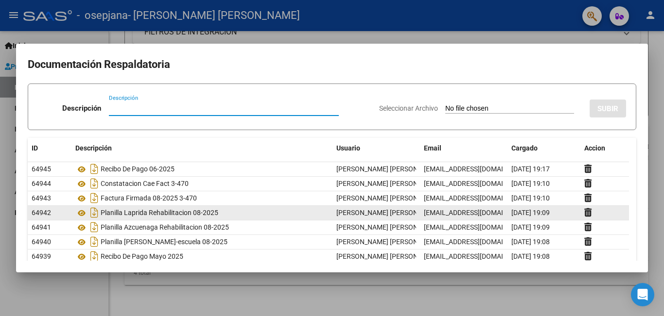
scroll to position [39, 0]
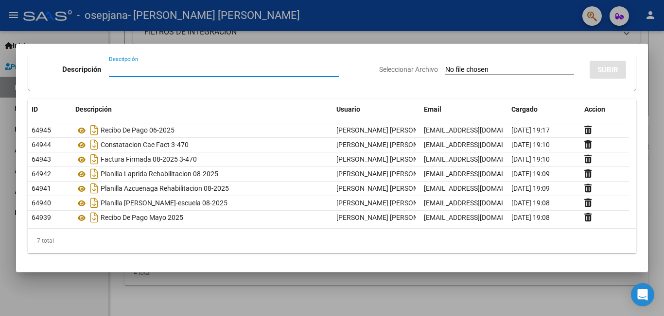
click at [53, 277] on div at bounding box center [332, 158] width 664 height 316
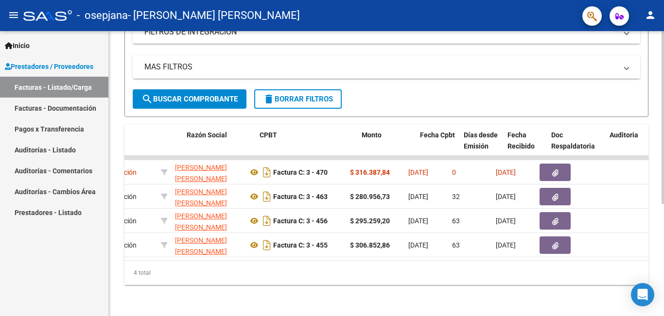
scroll to position [0, 196]
